Goal: Find contact information: Find contact information

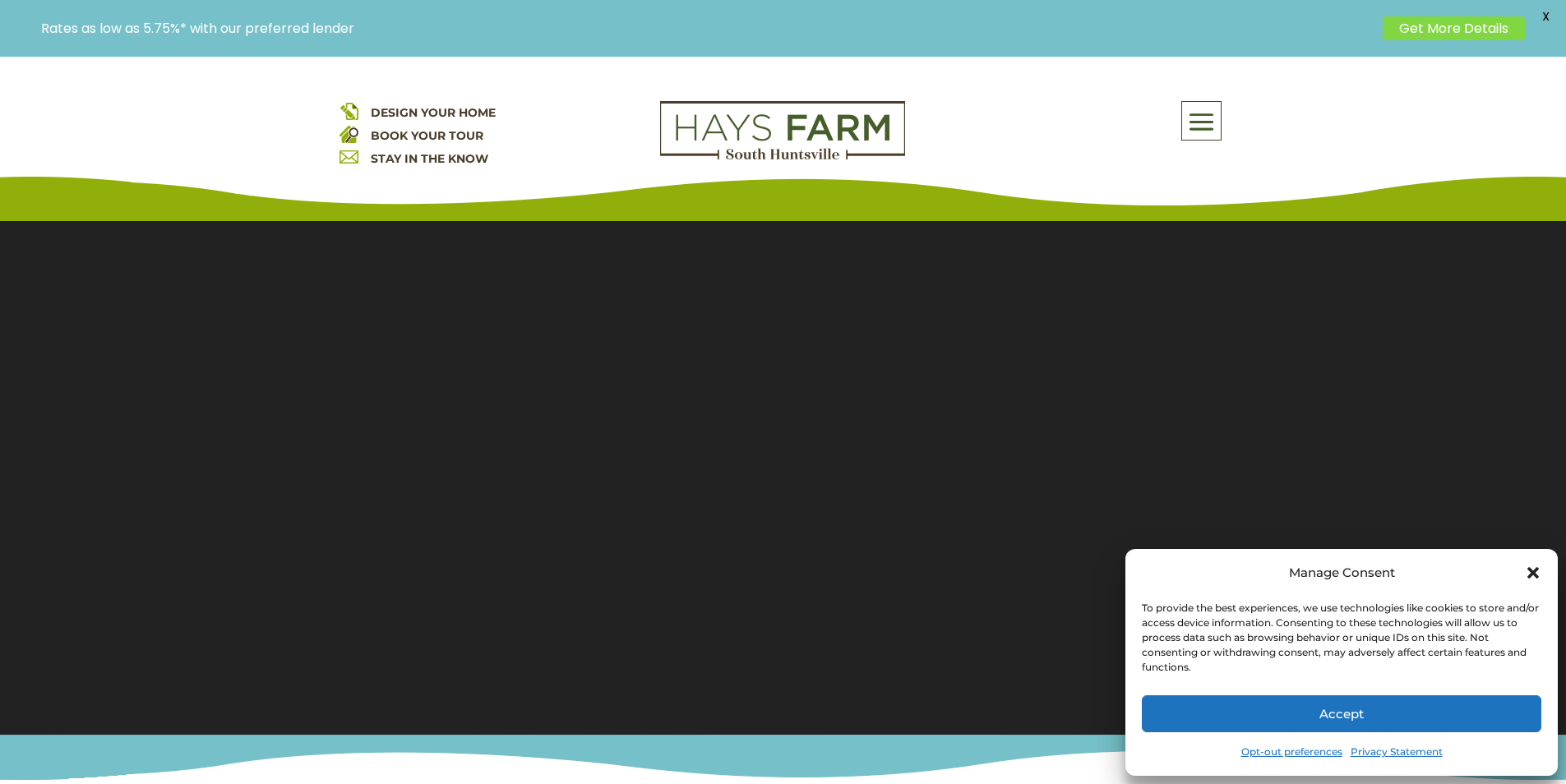
click at [1359, 700] on button "Accept" at bounding box center [1342, 713] width 399 height 37
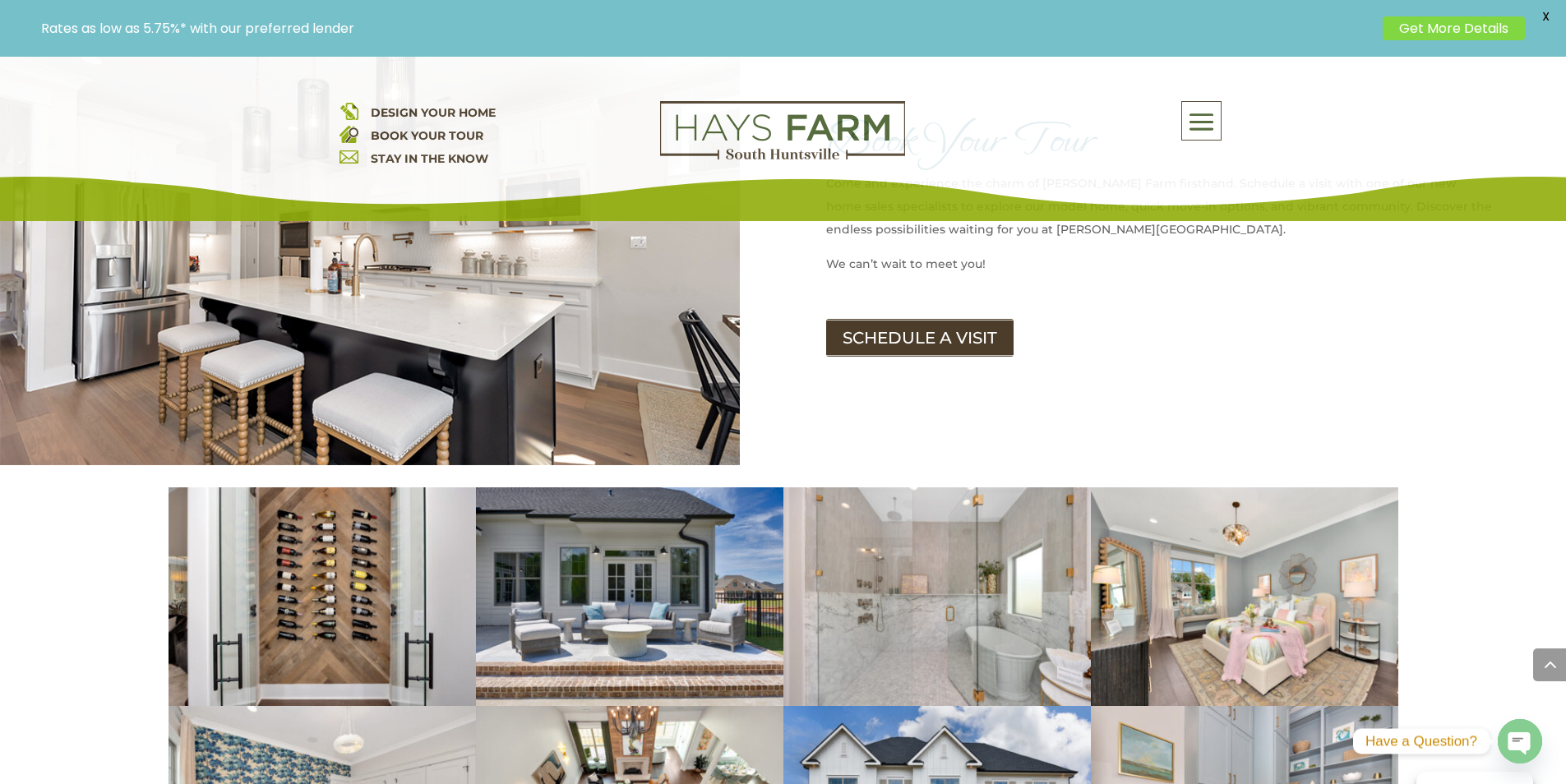
scroll to position [2136, 0]
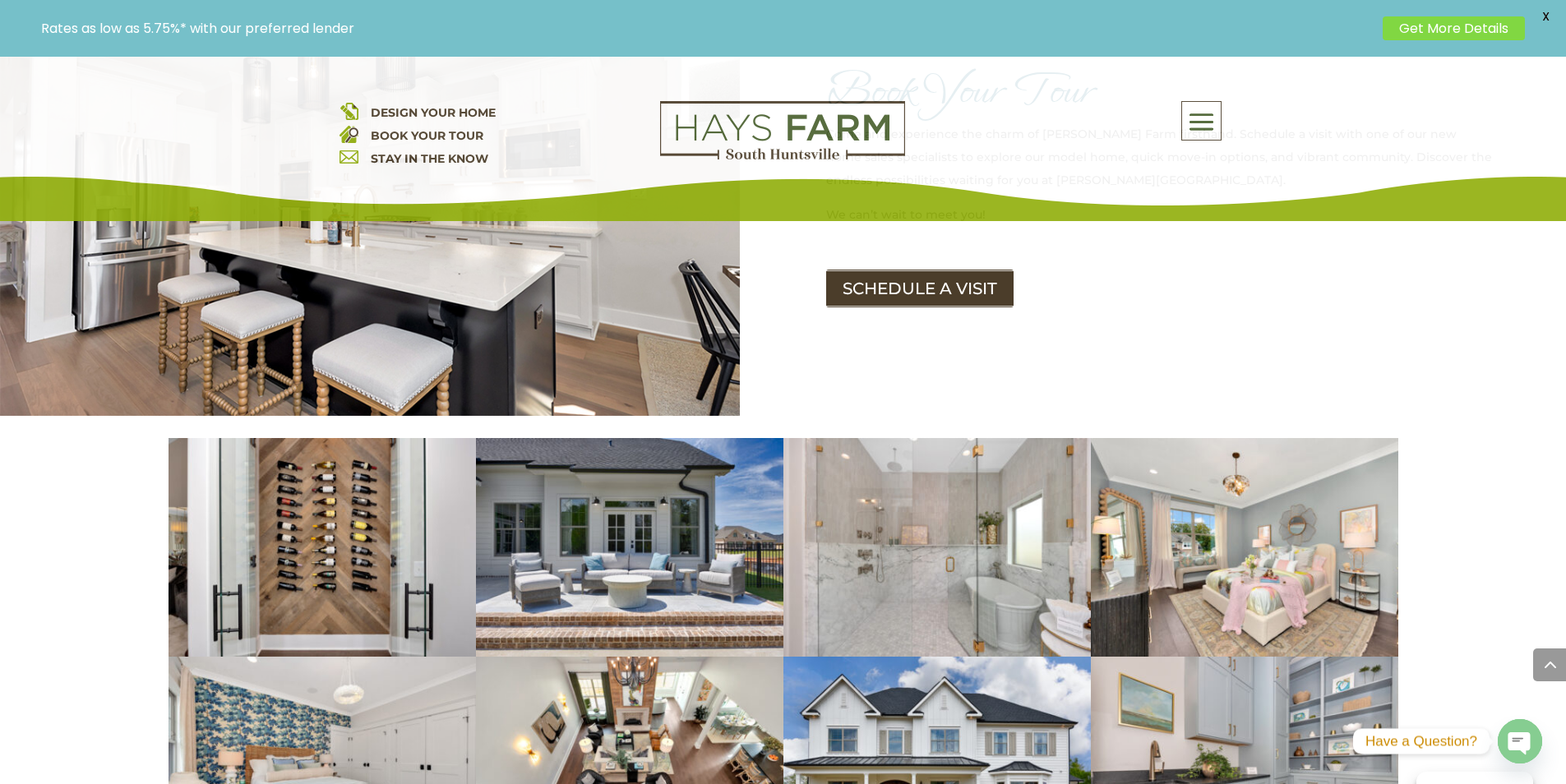
click at [862, 216] on div "DESIGN YOUR HOME BOOK YOUR TOUR STAY IN THE KNOW About Us Quick Move-in Homes A…" at bounding box center [783, 139] width 1566 height 164
click at [835, 270] on link "SCHEDULE A VISIT" at bounding box center [925, 289] width 199 height 38
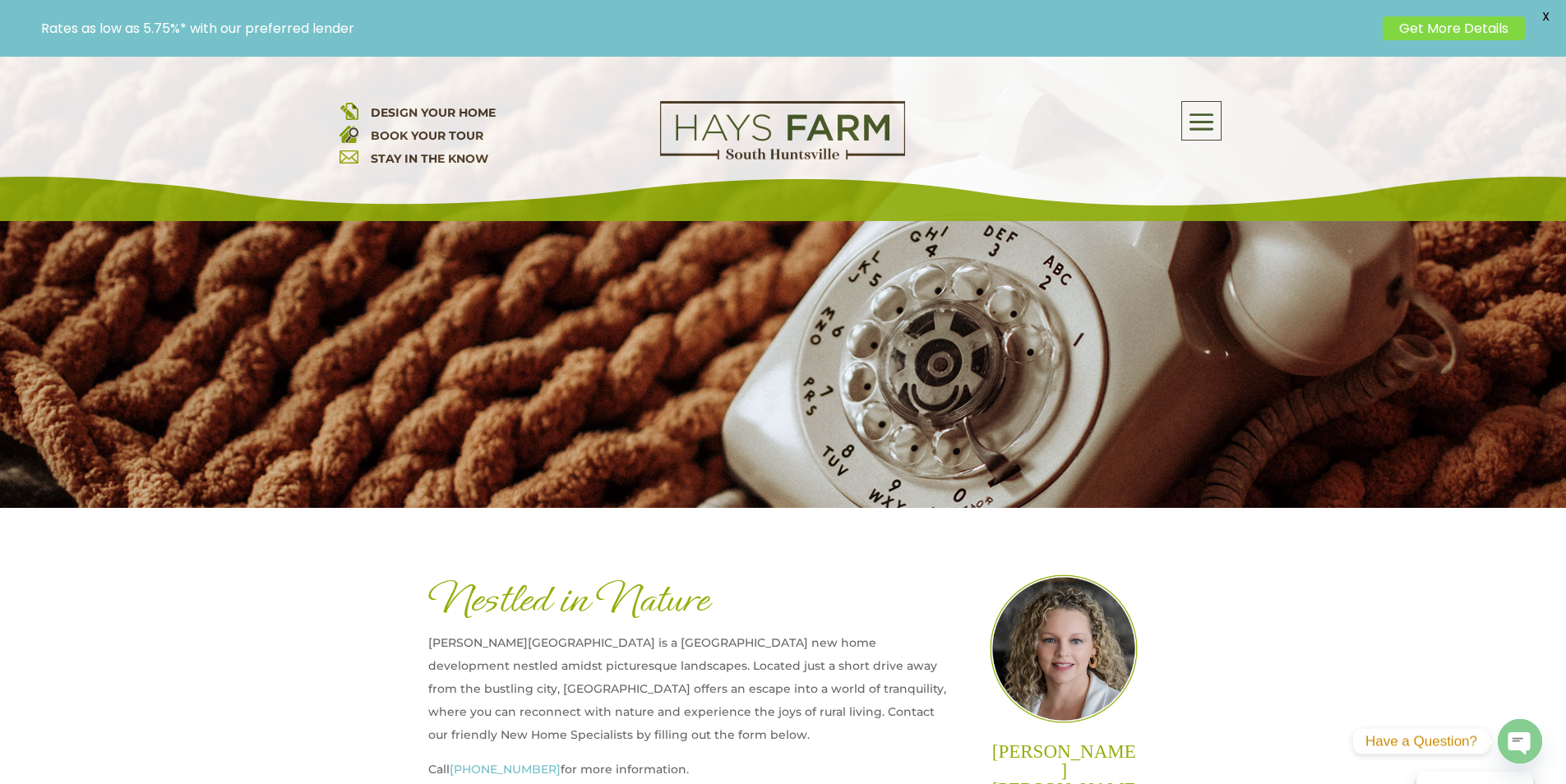
scroll to position [246, 0]
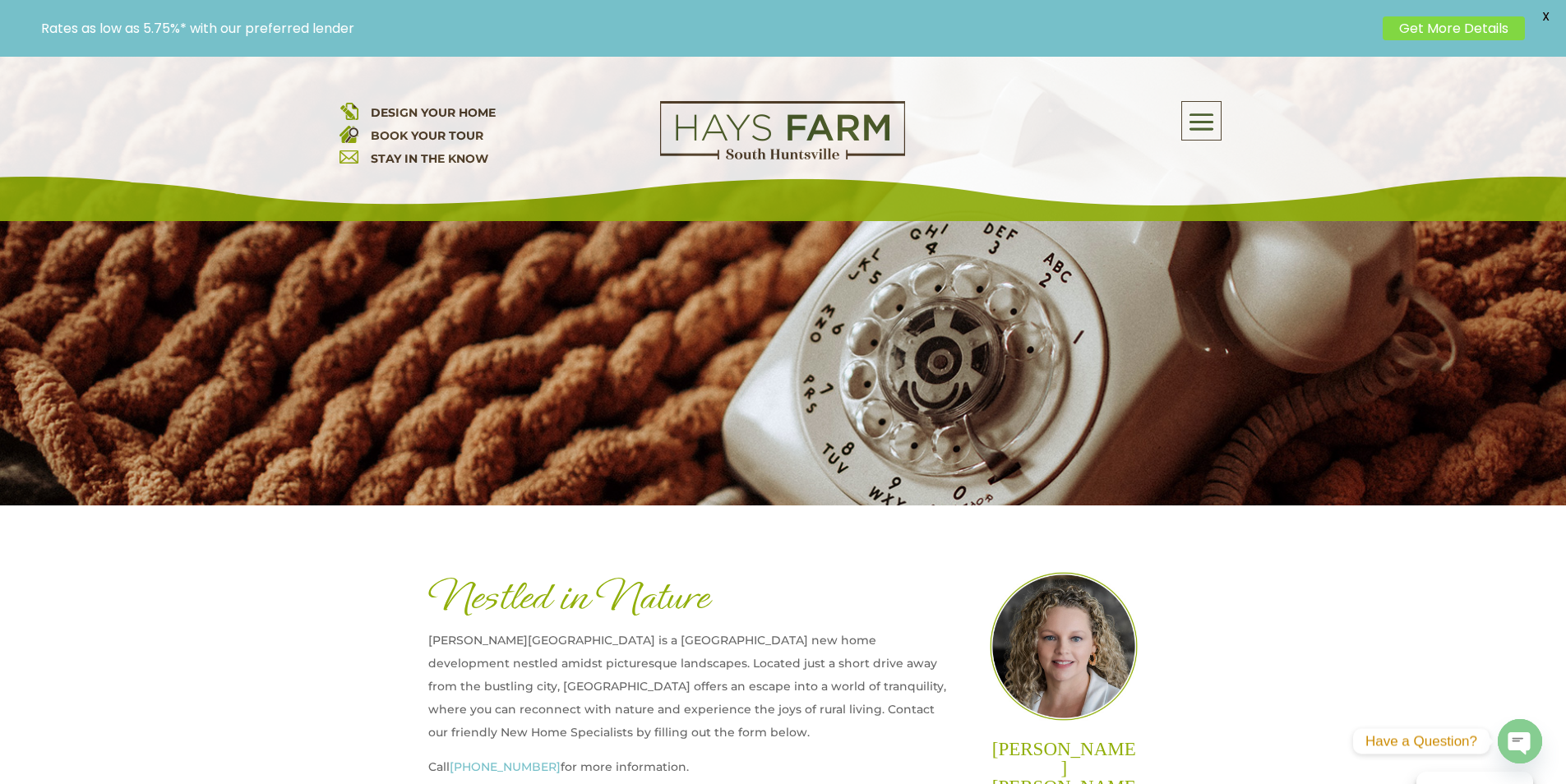
click at [475, 768] on link "[PHONE_NUMBER]" at bounding box center [505, 767] width 111 height 15
